Goal: Task Accomplishment & Management: Manage account settings

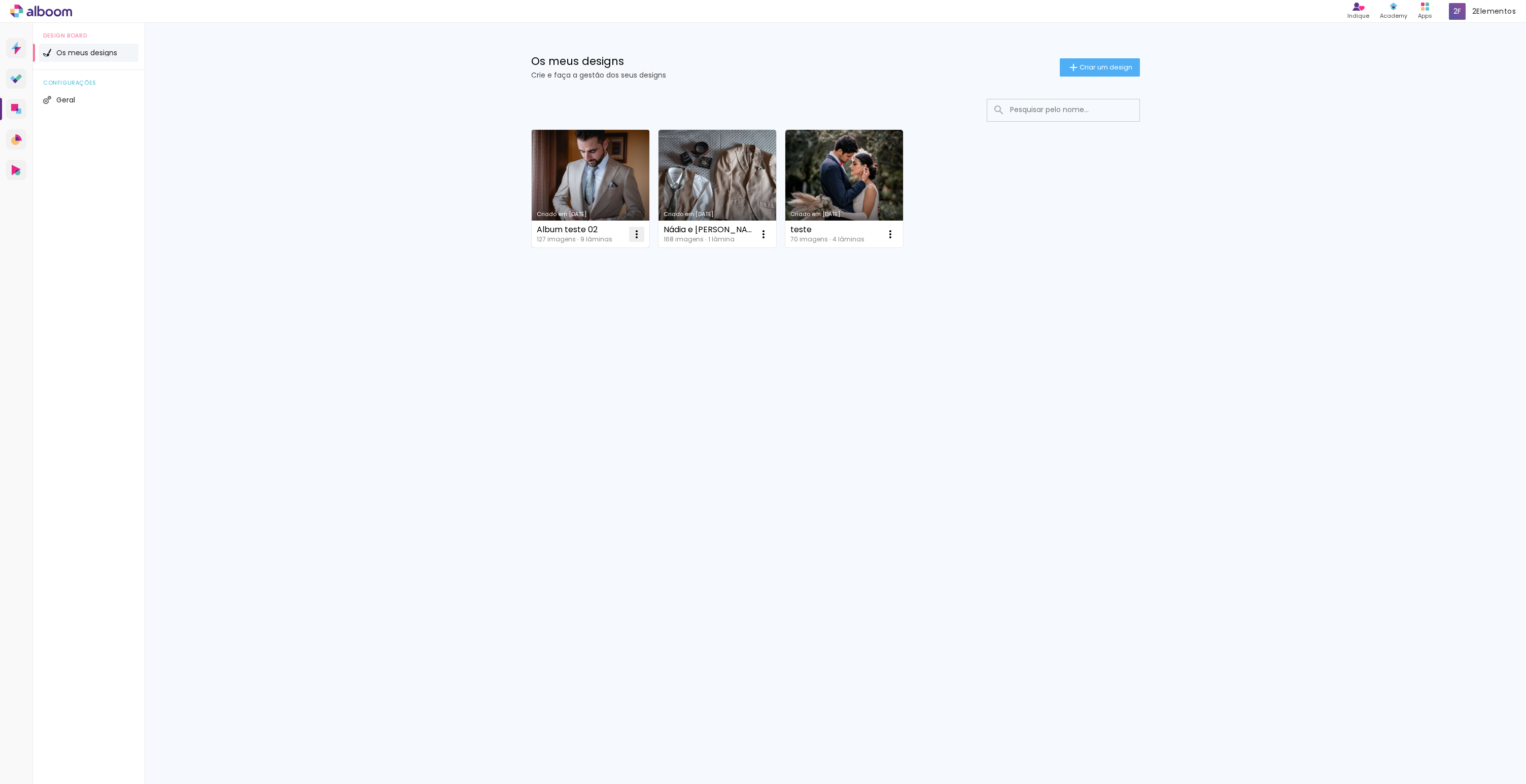
click at [633, 232] on iron-icon at bounding box center [636, 234] width 12 height 12
click at [615, 306] on paper-item "Excluir" at bounding box center [596, 301] width 100 height 21
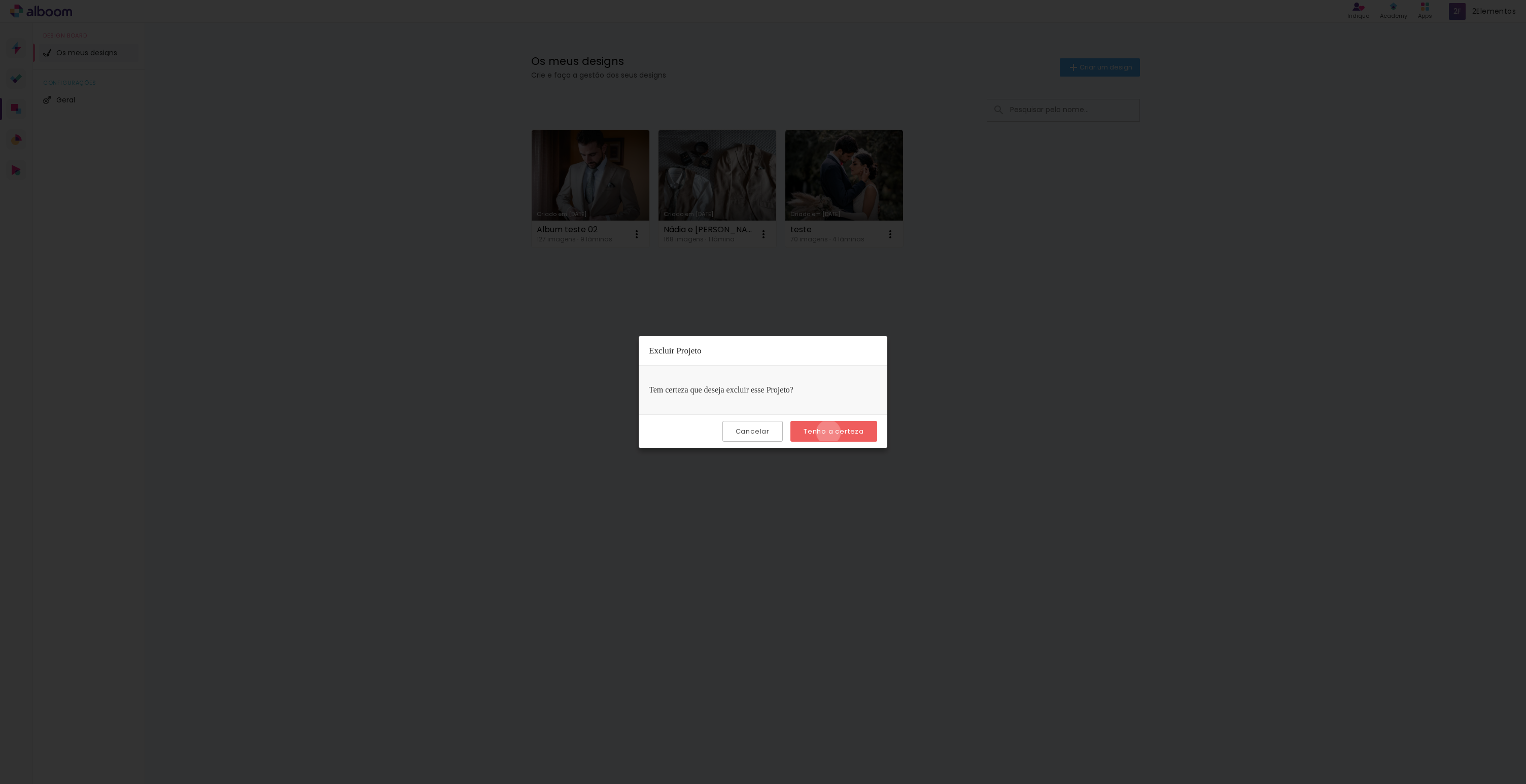
click at [0, 0] on slot "Tenho a certeza" at bounding box center [0, 0] width 0 height 0
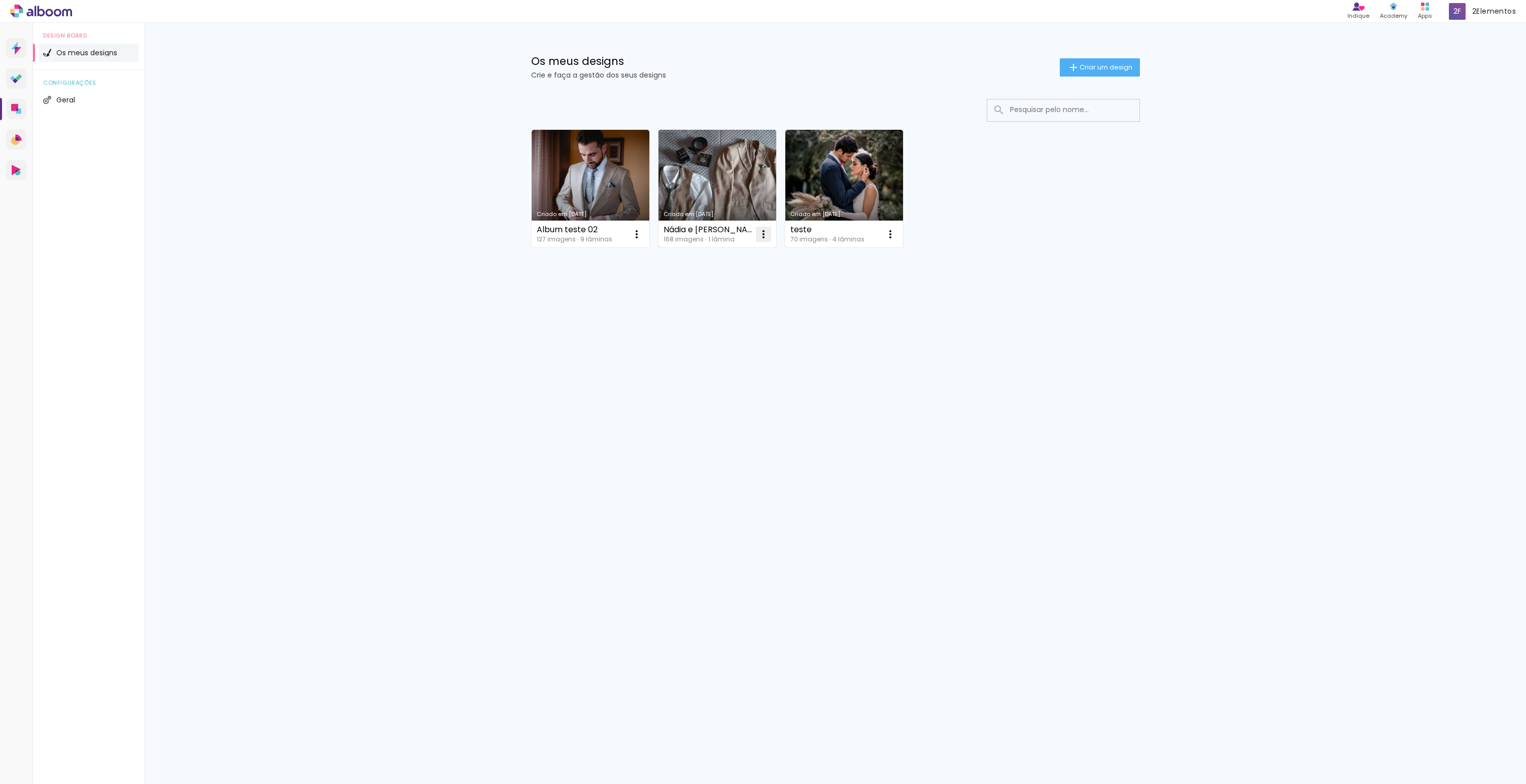
click at [762, 235] on iron-icon at bounding box center [763, 234] width 12 height 12
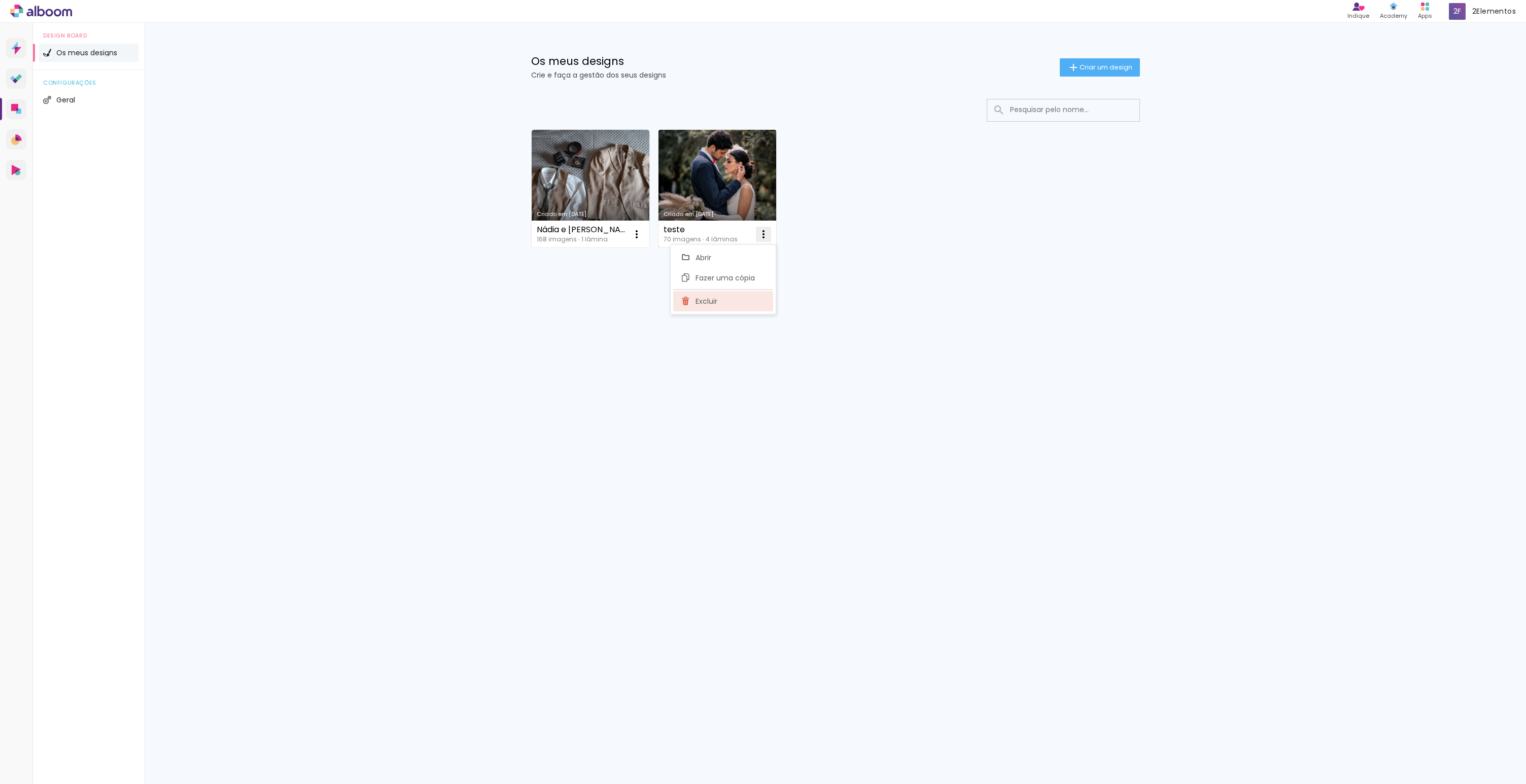
click at [734, 295] on paper-item "Excluir" at bounding box center [723, 301] width 100 height 21
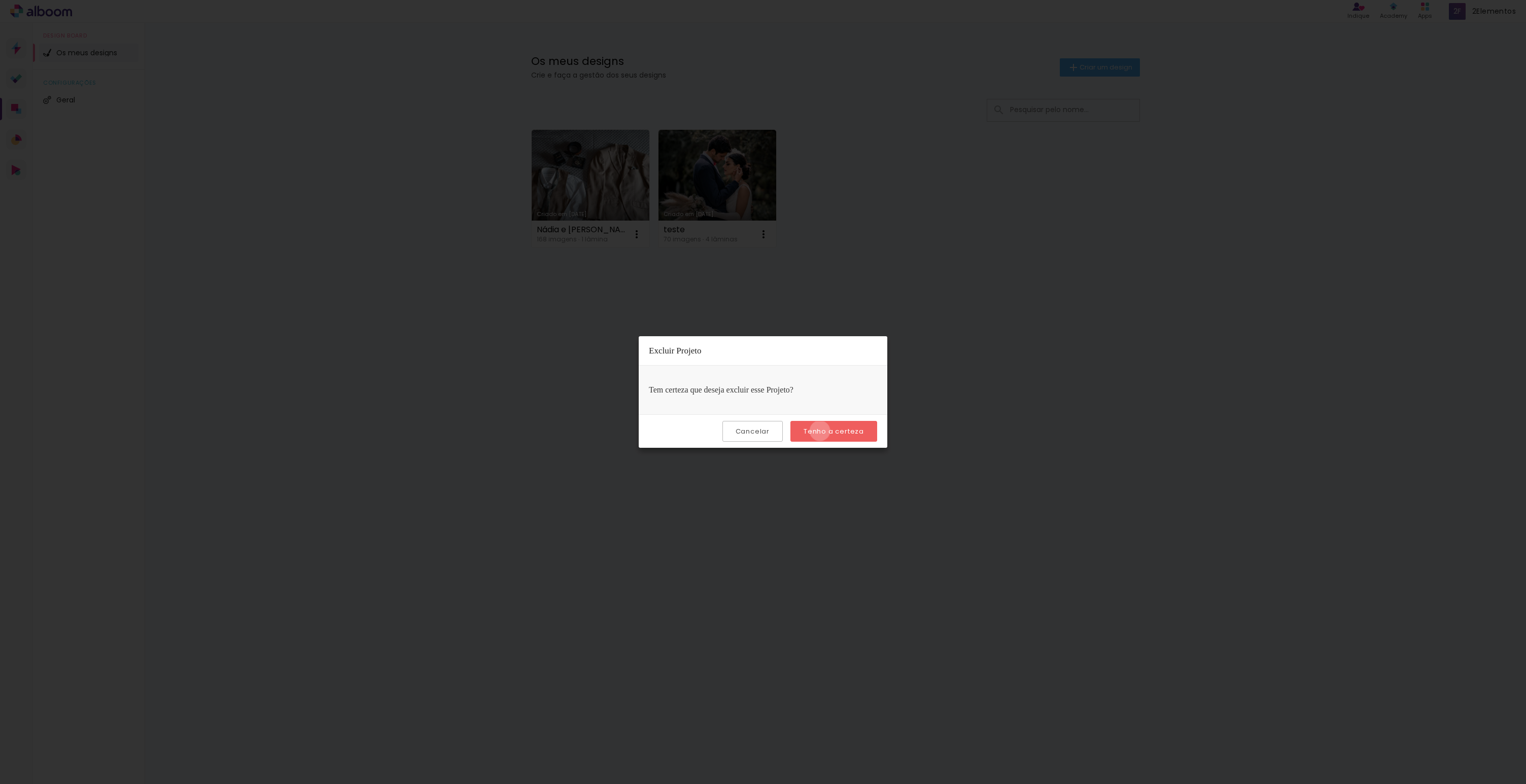
click at [0, 0] on slot "Tenho a certeza" at bounding box center [0, 0] width 0 height 0
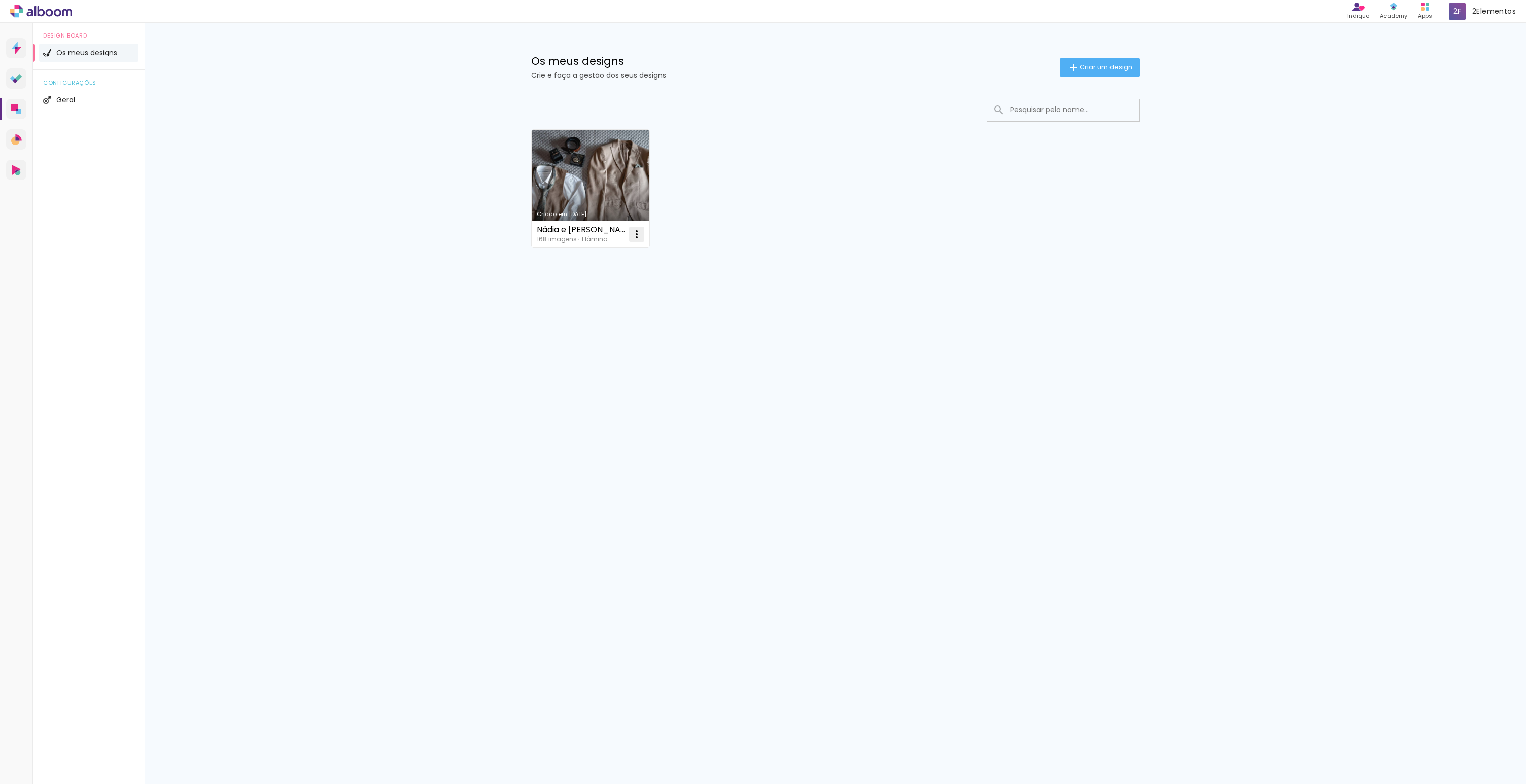
click at [635, 235] on iron-icon at bounding box center [636, 234] width 12 height 12
click at [580, 299] on span "Excluir" at bounding box center [579, 301] width 22 height 7
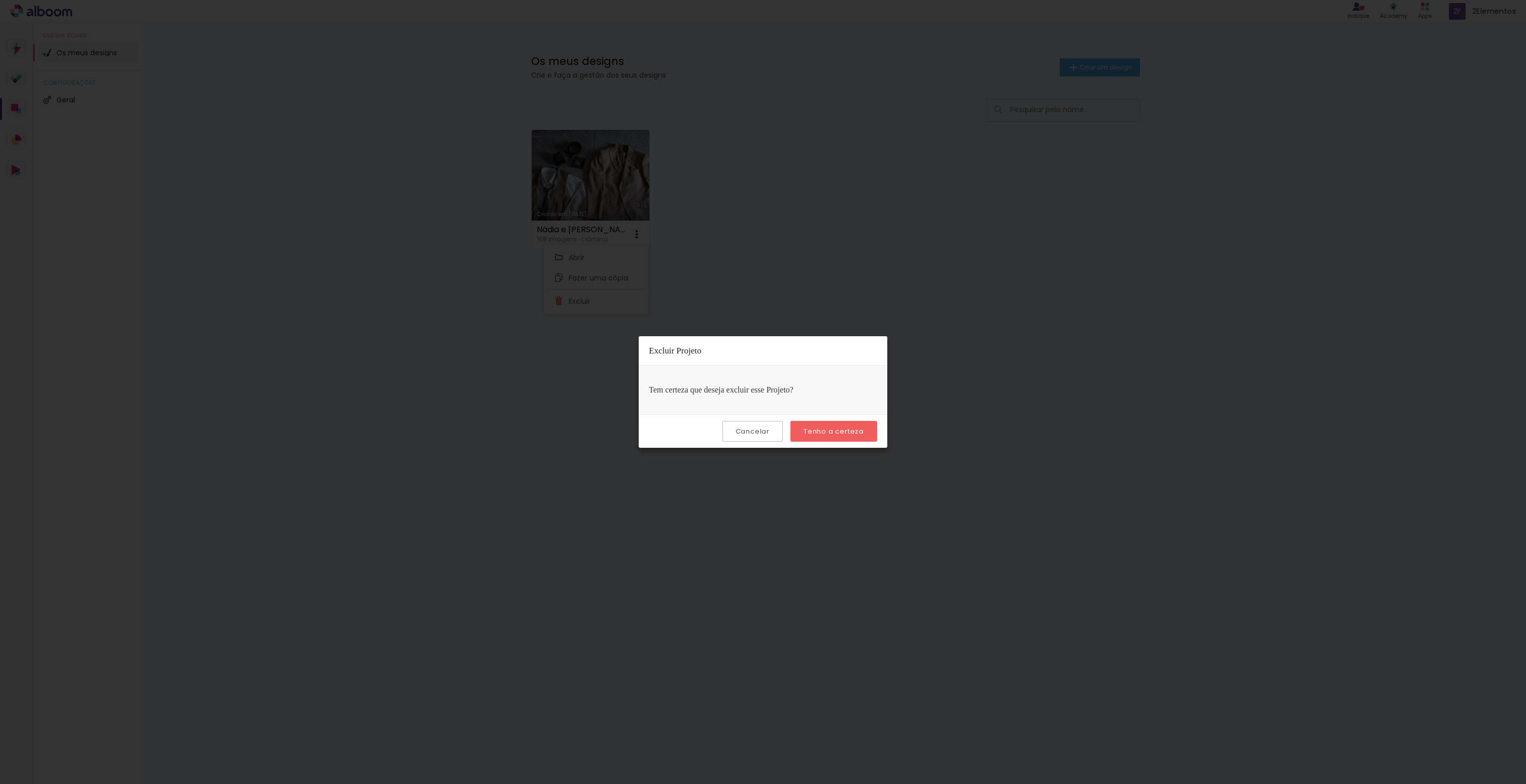
click at [852, 425] on paper-button "Tenho a certeza" at bounding box center [834, 430] width 87 height 21
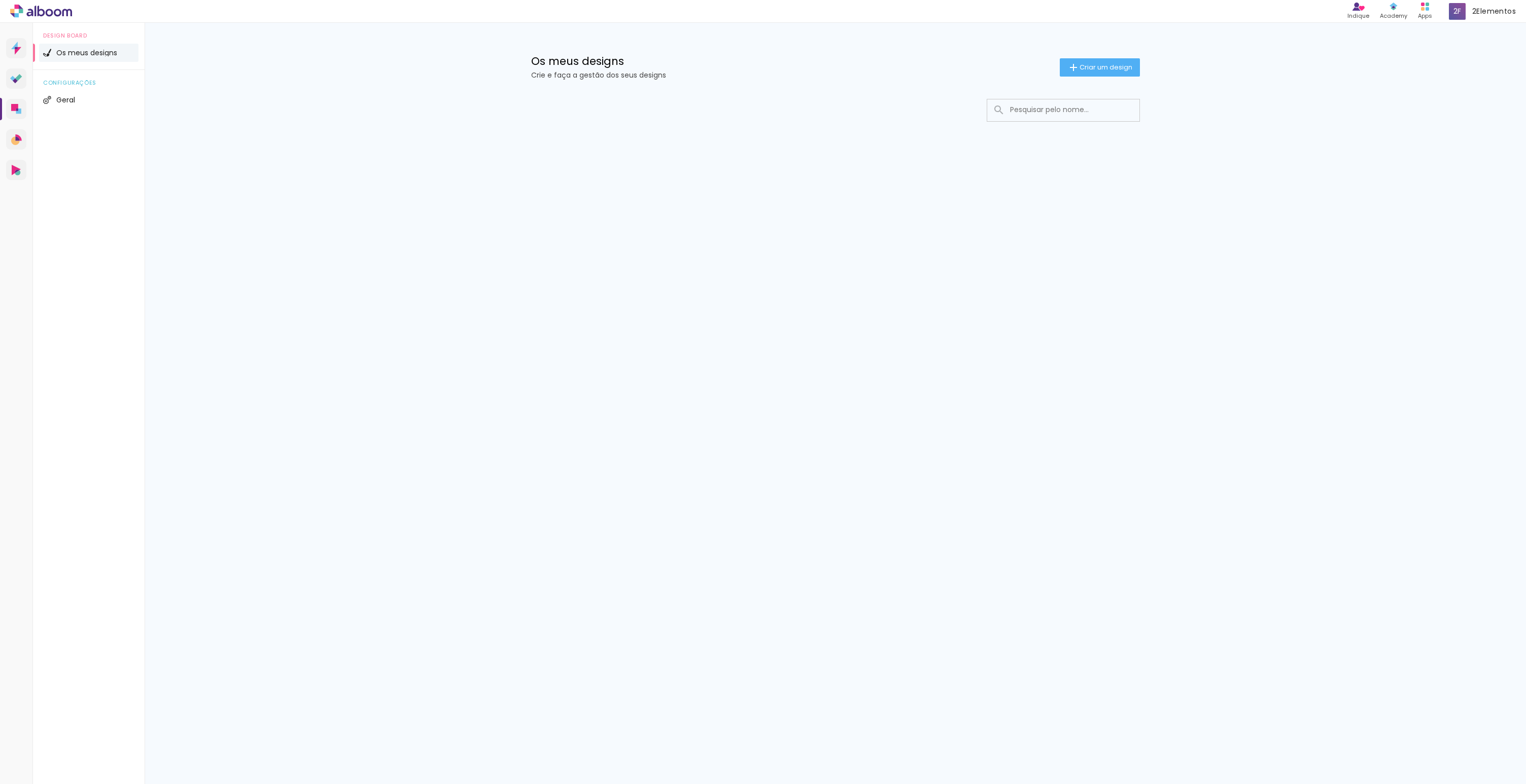
click at [864, 399] on div "Prosite Website + Landing pages Proof Sistema de seleção e venda de fotos Desig…" at bounding box center [763, 403] width 1526 height 761
click at [19, 136] on icon at bounding box center [17, 139] width 11 height 11
click at [19, 43] on icon at bounding box center [16, 48] width 10 height 13
